Goal: Transaction & Acquisition: Purchase product/service

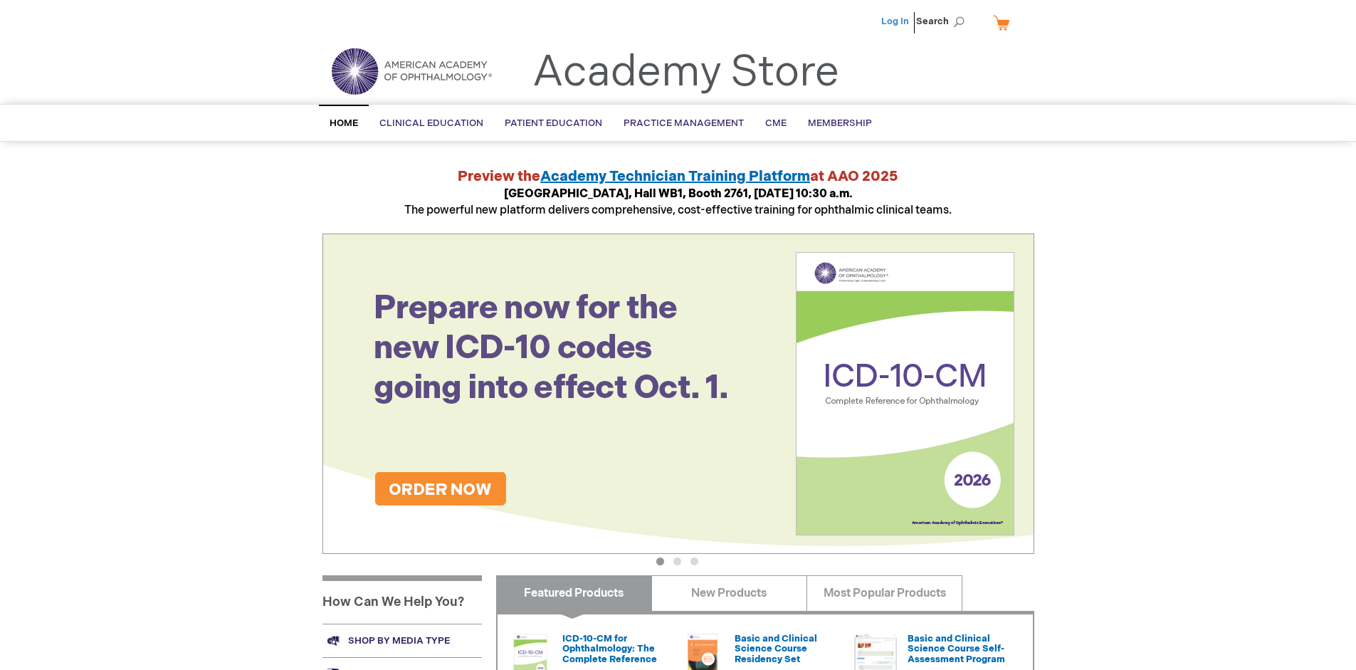
click at [896, 21] on link "Log In" at bounding box center [895, 21] width 28 height 11
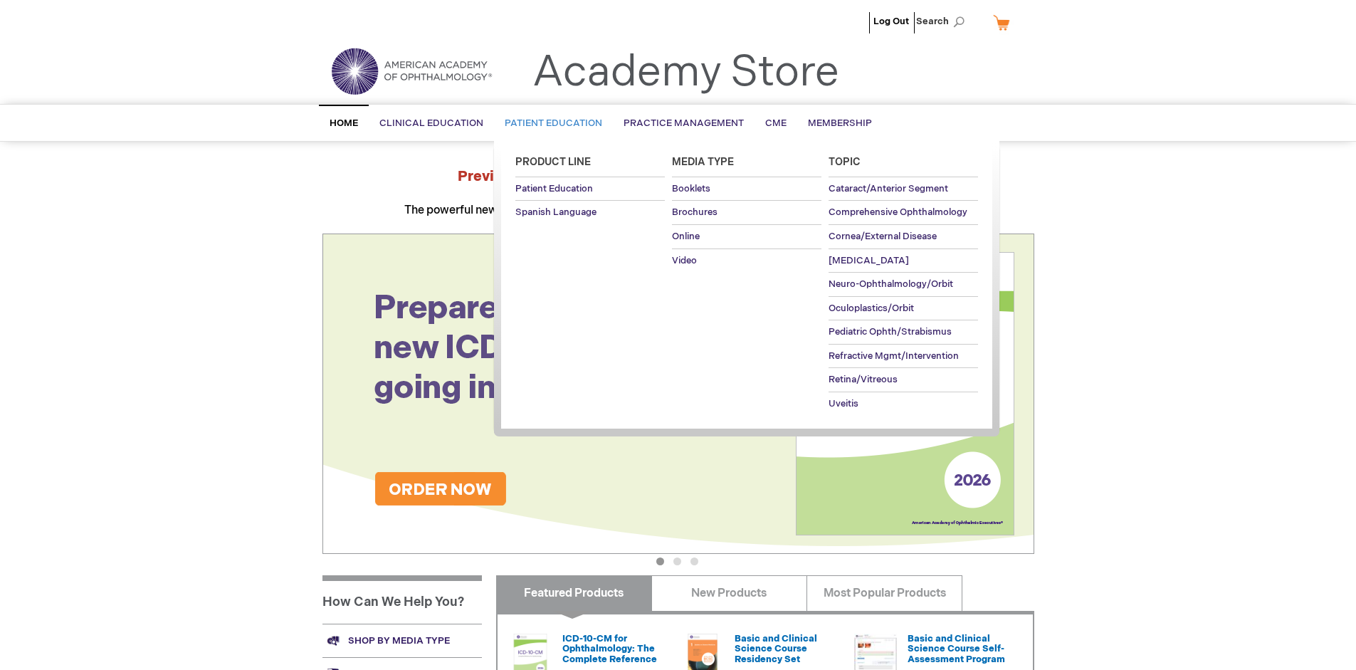
click at [550, 123] on span "Patient Education" at bounding box center [554, 122] width 98 height 11
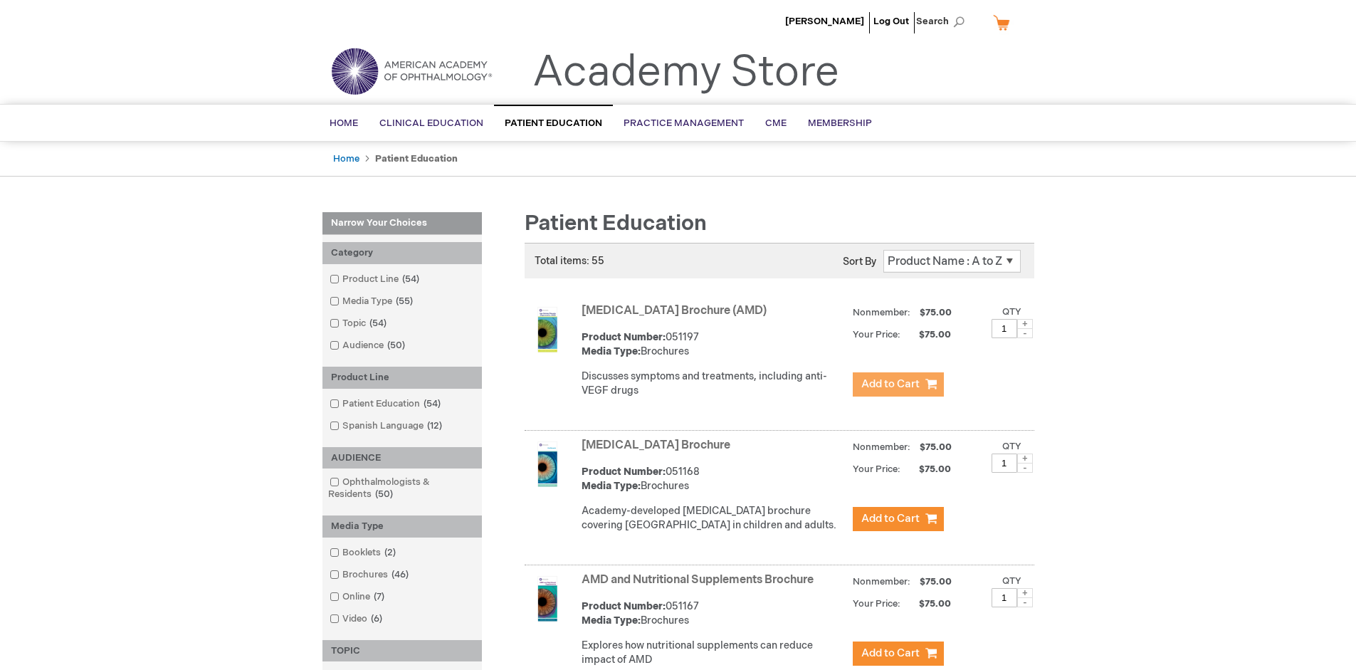
click at [898, 384] on span "Add to Cart" at bounding box center [890, 384] width 58 height 14
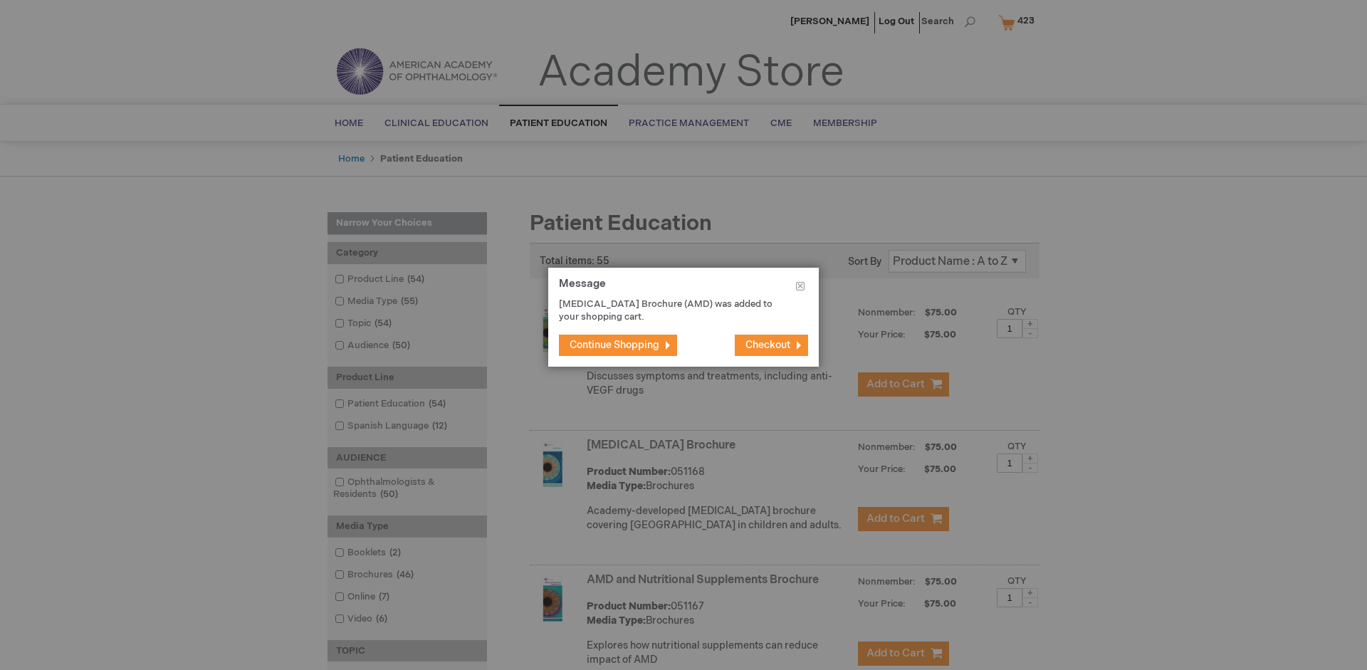
click at [614, 345] on span "Continue Shopping" at bounding box center [614, 345] width 90 height 12
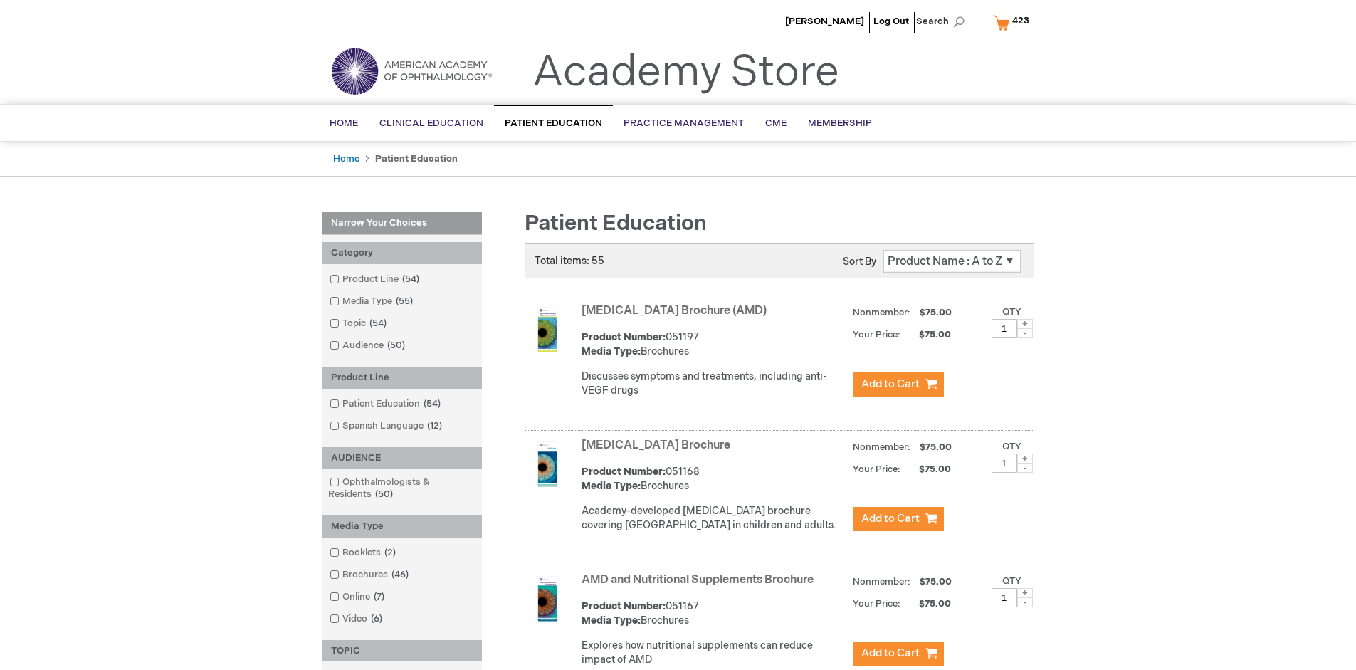
click at [700, 587] on link "AMD and Nutritional Supplements Brochure" at bounding box center [698, 580] width 232 height 14
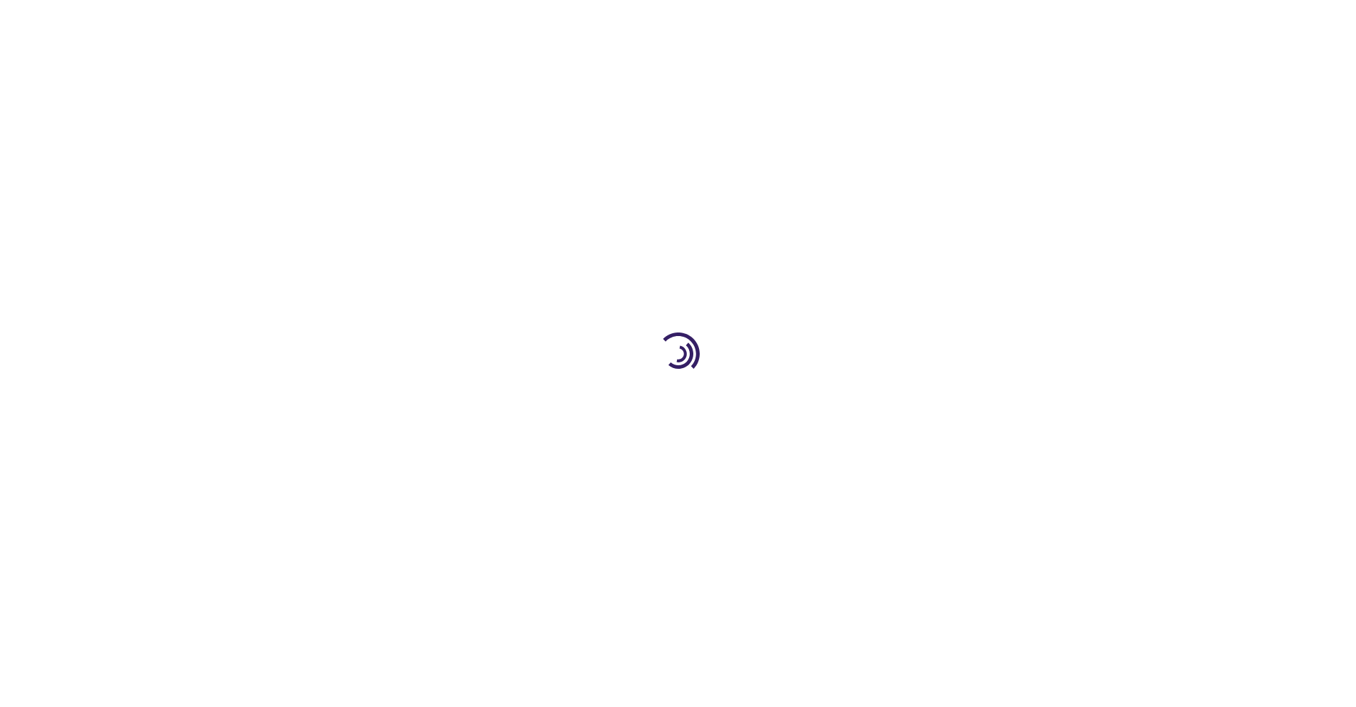
type input "1"
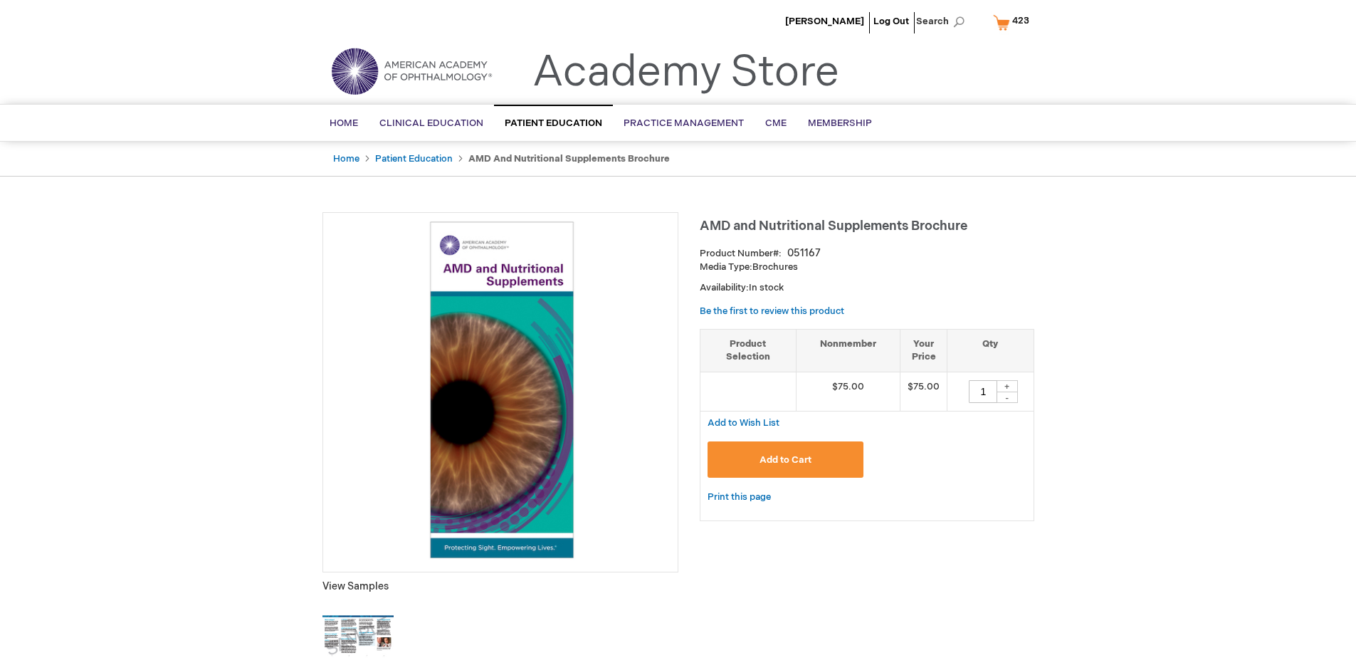
click at [785, 459] on span "Add to Cart" at bounding box center [786, 459] width 52 height 11
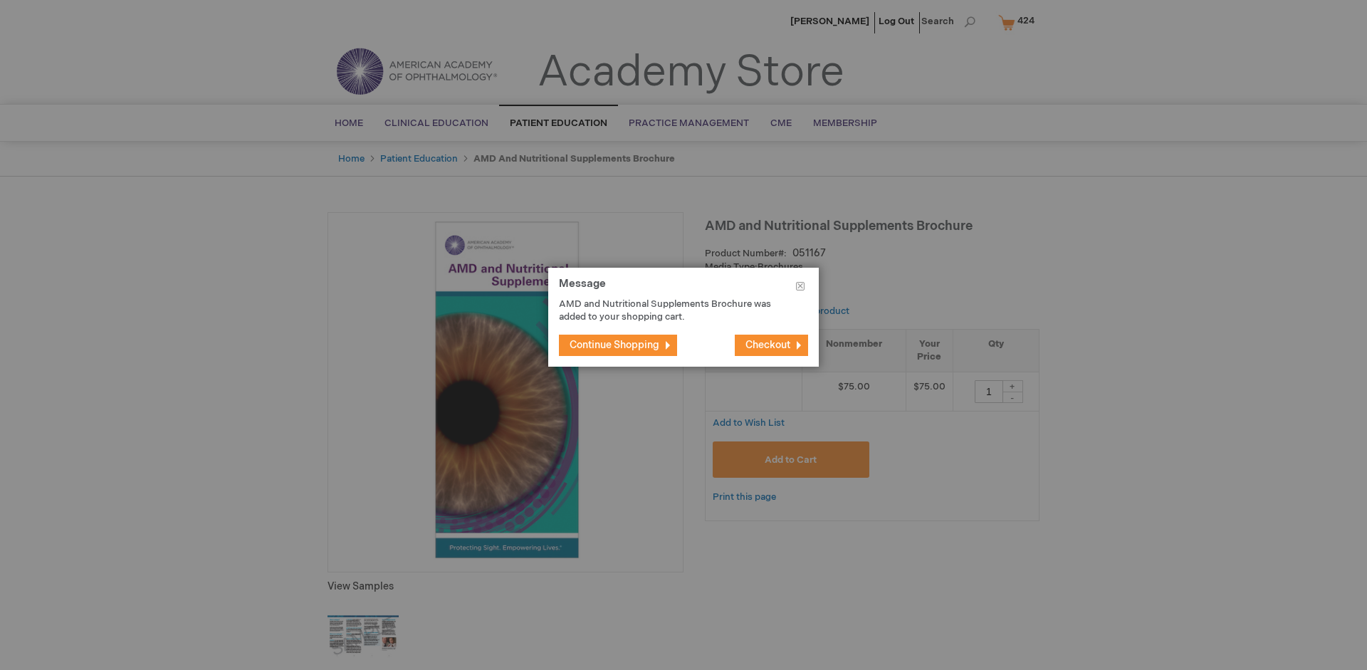
click at [614, 345] on span "Continue Shopping" at bounding box center [614, 345] width 90 height 12
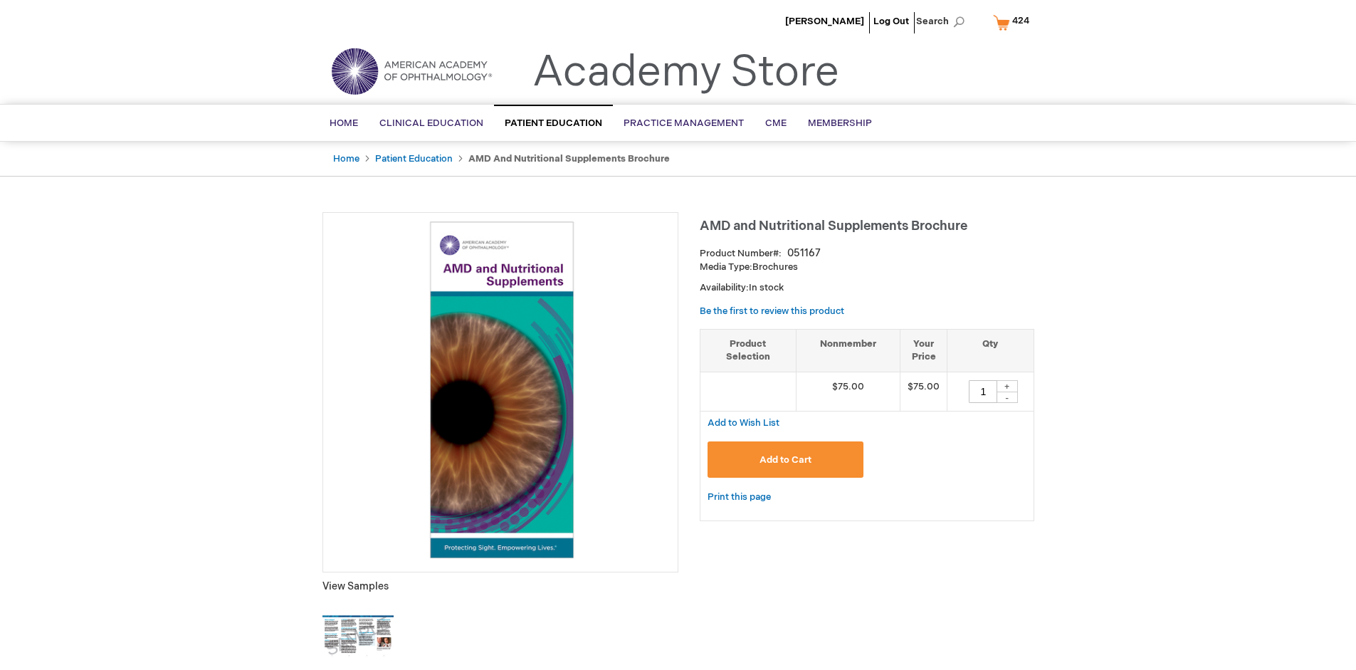
click at [1014, 22] on span "424" at bounding box center [1020, 20] width 17 height 11
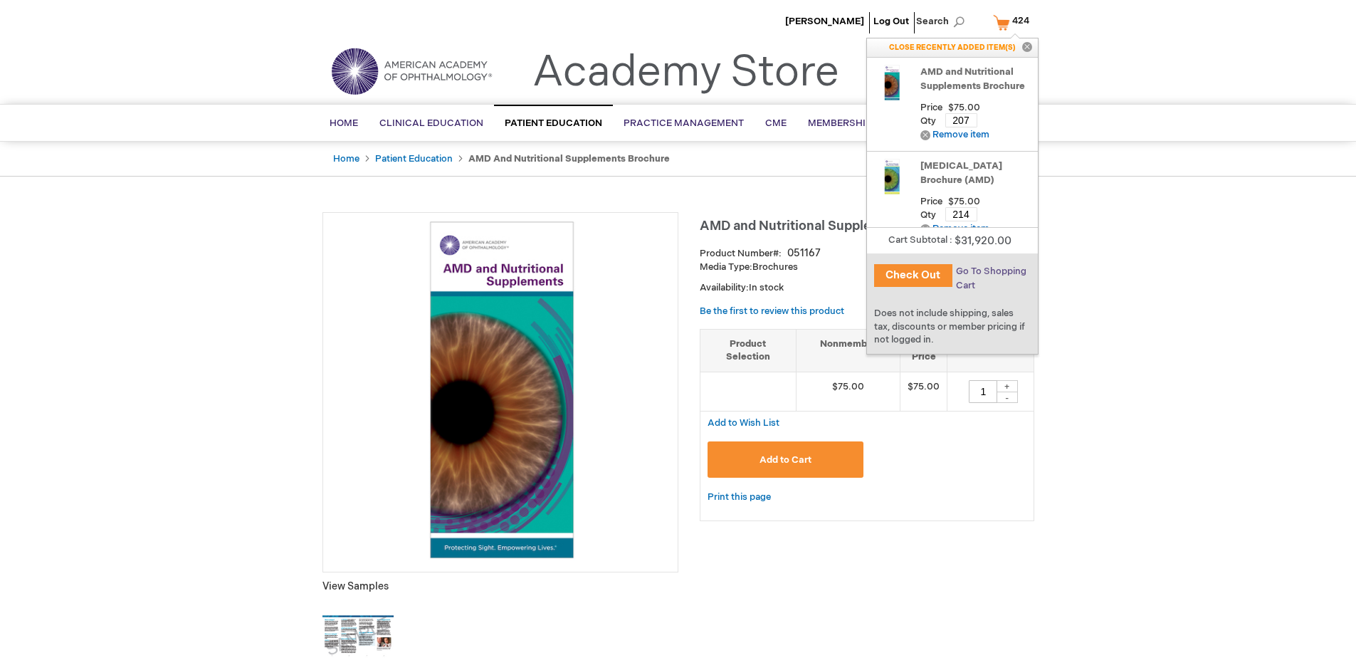
click at [989, 271] on span "Go To Shopping Cart" at bounding box center [991, 279] width 70 height 26
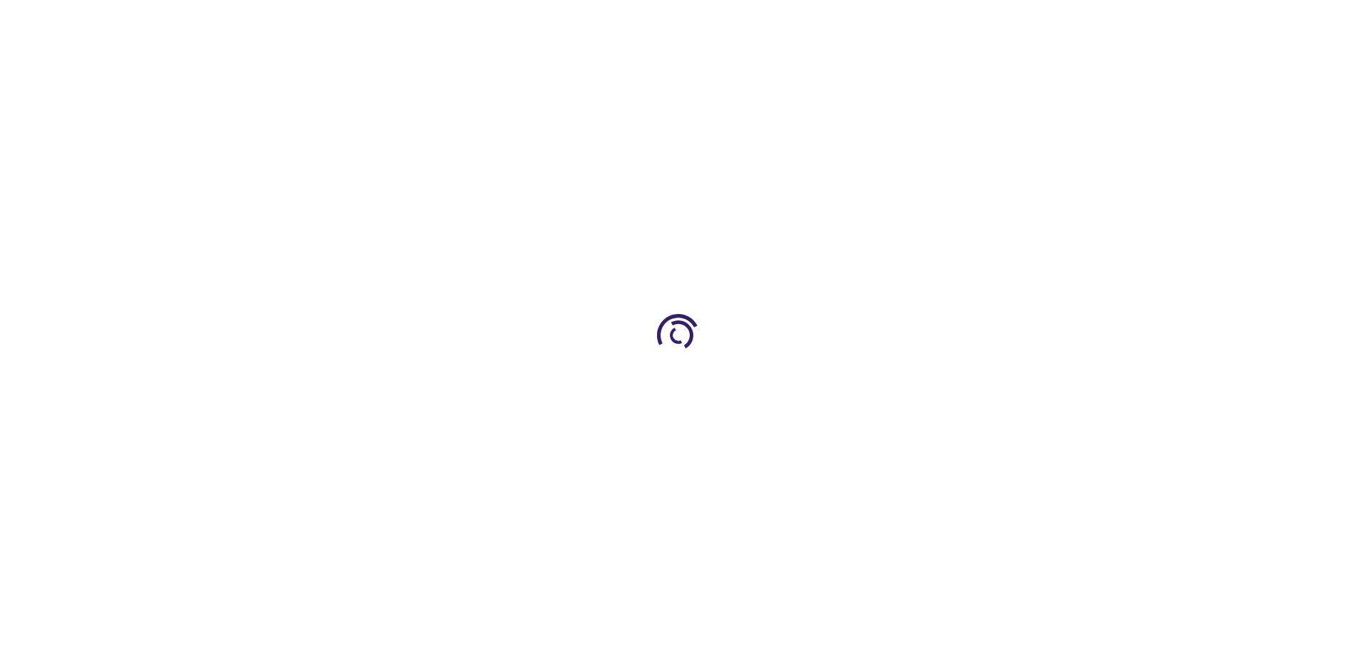
select select "US"
select select "41"
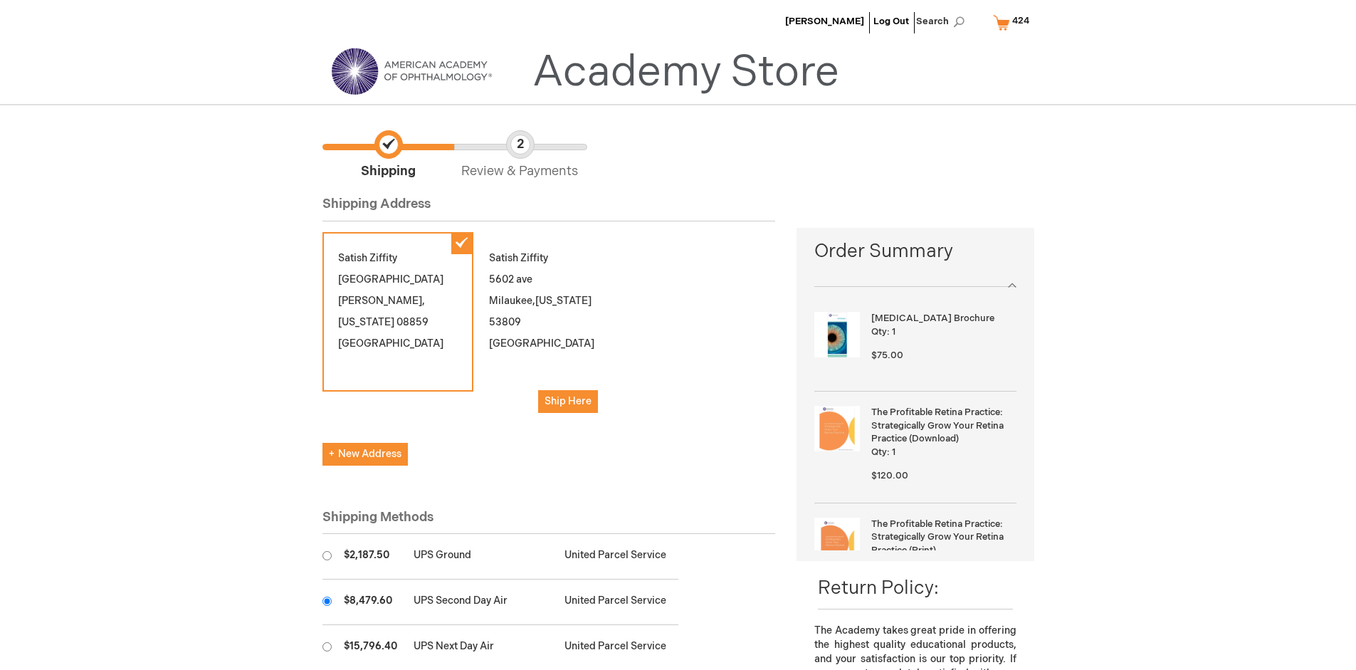
click at [327, 601] on input "radio" at bounding box center [326, 601] width 9 height 9
